Goal: Navigation & Orientation: Find specific page/section

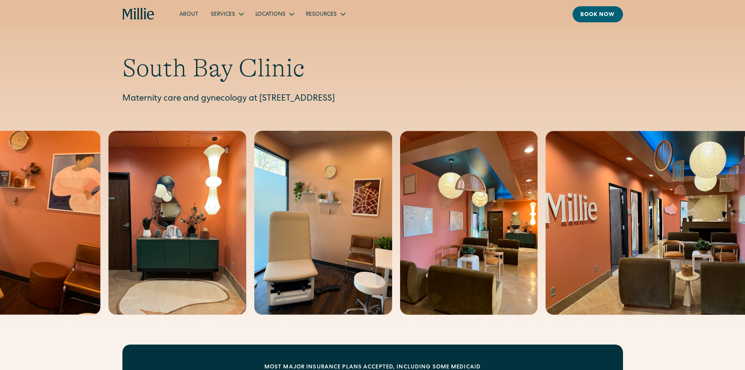
click at [146, 10] on icon "home" at bounding box center [138, 14] width 32 height 13
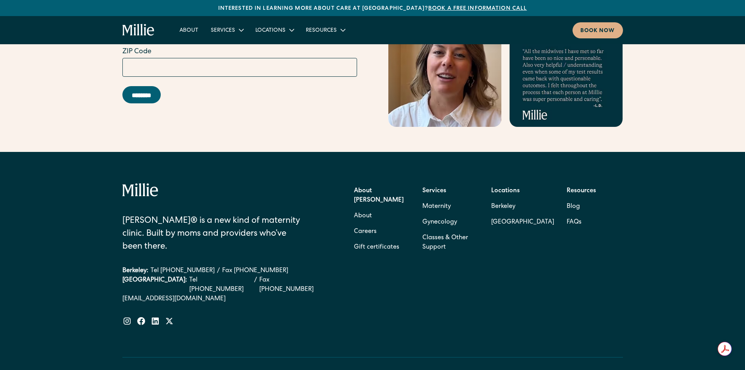
scroll to position [3148, 0]
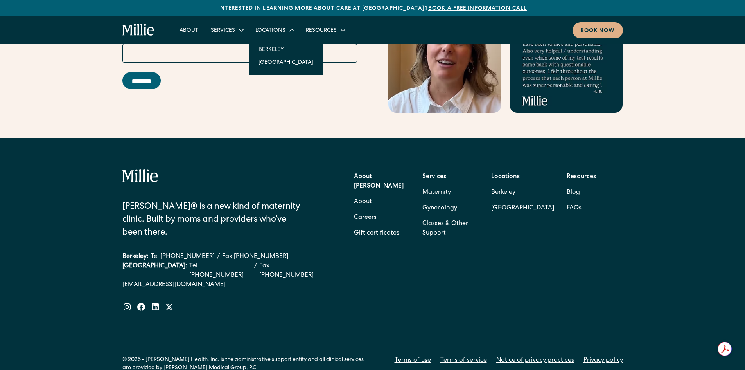
click at [265, 31] on div "Locations" at bounding box center [271, 31] width 30 height 8
click at [262, 30] on div "Locations" at bounding box center [271, 31] width 30 height 8
click at [272, 50] on link "Berkeley" at bounding box center [285, 49] width 67 height 13
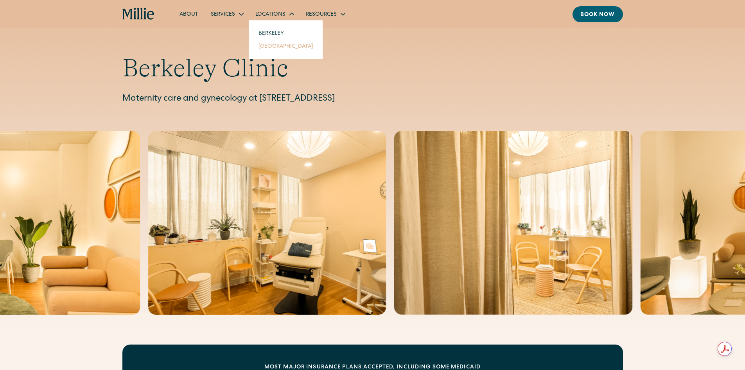
click at [263, 47] on link "[GEOGRAPHIC_DATA]" at bounding box center [285, 46] width 67 height 13
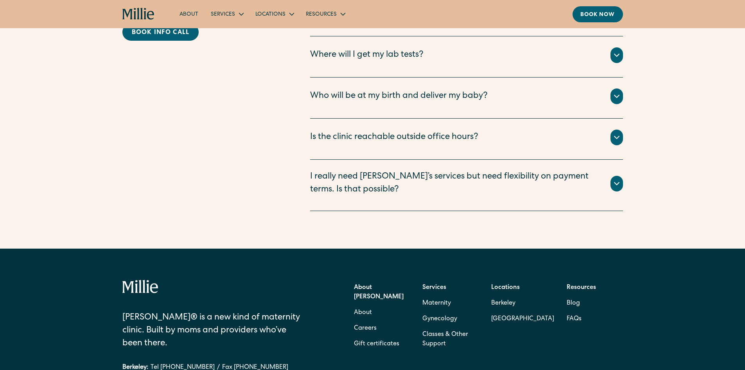
scroll to position [1887, 0]
